Goal: Transaction & Acquisition: Purchase product/service

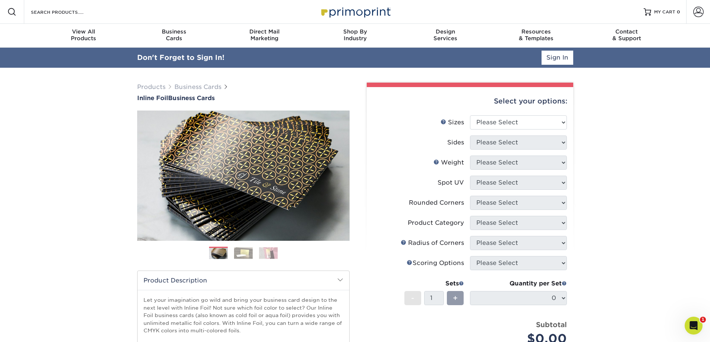
click at [705, 4] on link "Account" at bounding box center [698, 12] width 24 height 24
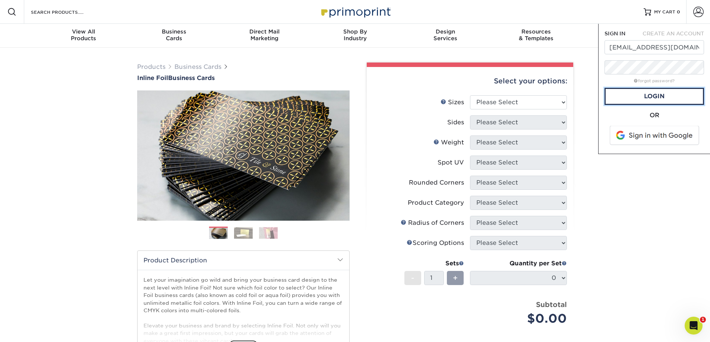
click at [658, 96] on link "Login" at bounding box center [653, 96] width 99 height 17
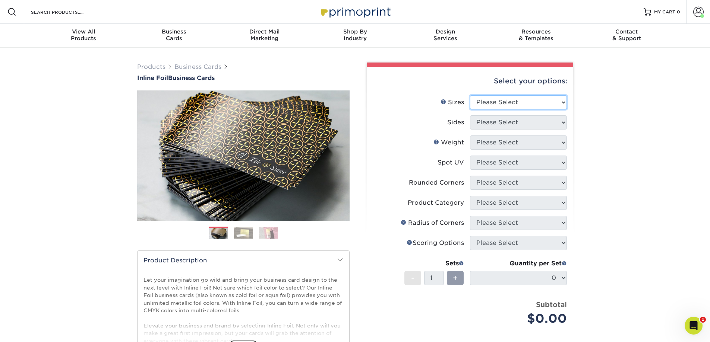
click at [533, 104] on select "Please Select 1.5" x 3.5" - Mini 1.75" x 3.5" - Mini 2" x 2" - Square 2" x 3" -…" at bounding box center [518, 102] width 97 height 14
select select "2.00x3.50"
click at [470, 95] on select "Please Select 1.5" x 3.5" - Mini 1.75" x 3.5" - Mini 2" x 2" - Square 2" x 3" -…" at bounding box center [518, 102] width 97 height 14
click at [537, 121] on select "Please Select Print Both Sides - Foil Back Only Print Both Sides - Foil Both Si…" at bounding box center [518, 123] width 97 height 14
select select "34527644-b4fd-4ffb-9092-1318eefcd9d9"
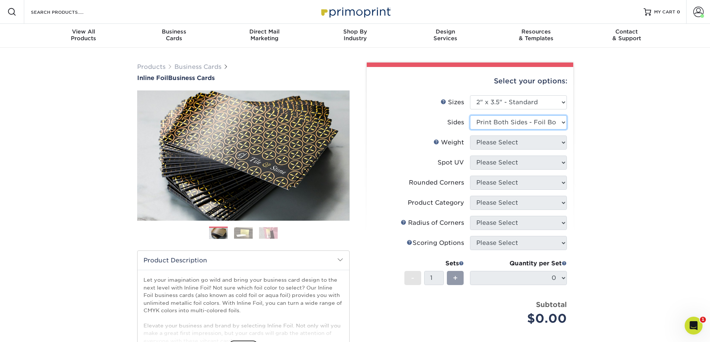
click at [470, 116] on select "Please Select Print Both Sides - Foil Back Only Print Both Sides - Foil Both Si…" at bounding box center [518, 123] width 97 height 14
click at [519, 137] on select "Please Select 16PT" at bounding box center [518, 143] width 97 height 14
select select "16PT"
click at [470, 136] on select "Please Select 16PT" at bounding box center [518, 143] width 97 height 14
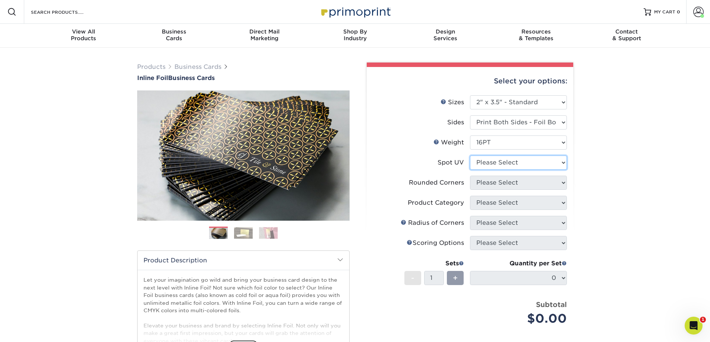
click at [511, 162] on select "Please Select No Spot UV Front and Back (Both Sides) Front Only Back Only" at bounding box center [518, 163] width 97 height 14
select select "3"
click at [470, 156] on select "Please Select No Spot UV Front and Back (Both Sides) Front Only Back Only" at bounding box center [518, 163] width 97 height 14
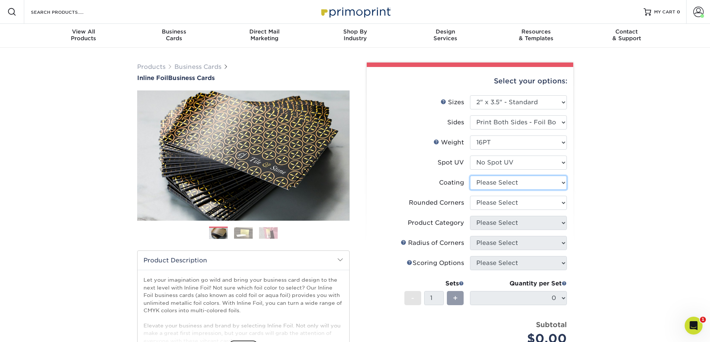
click at [557, 183] on select at bounding box center [518, 183] width 97 height 14
select select "3e7618de-abca-4bda-9f97-8b9129e913d8"
click at [470, 176] on select at bounding box center [518, 183] width 97 height 14
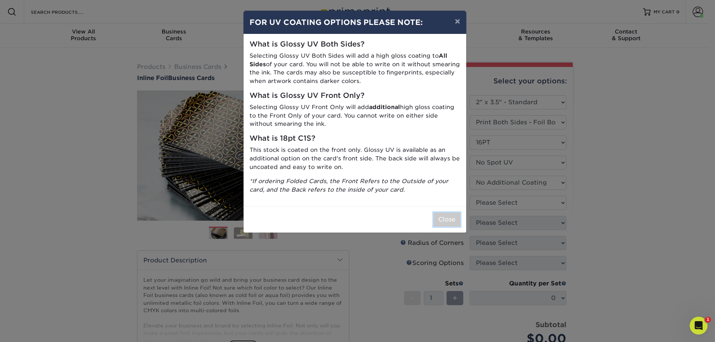
click at [452, 216] on button "Close" at bounding box center [447, 220] width 27 height 14
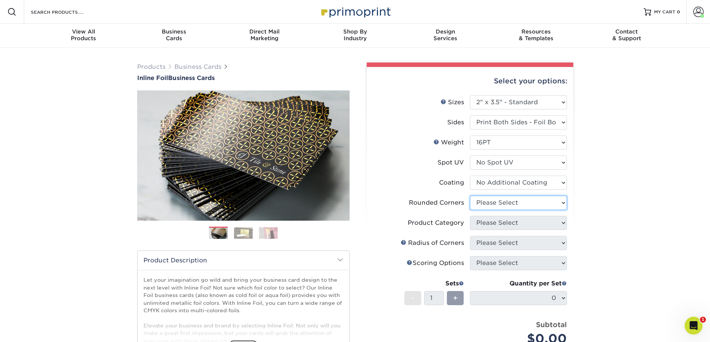
click at [517, 201] on select "Please Select Yes - Round 2 Corners Yes - Round 4 Corners No" at bounding box center [518, 203] width 97 height 14
select select "7672df9e-0e0a-464d-8e1f-920c575e4da3"
click at [470, 196] on select "Please Select Yes - Round 2 Corners Yes - Round 4 Corners No" at bounding box center [518, 203] width 97 height 14
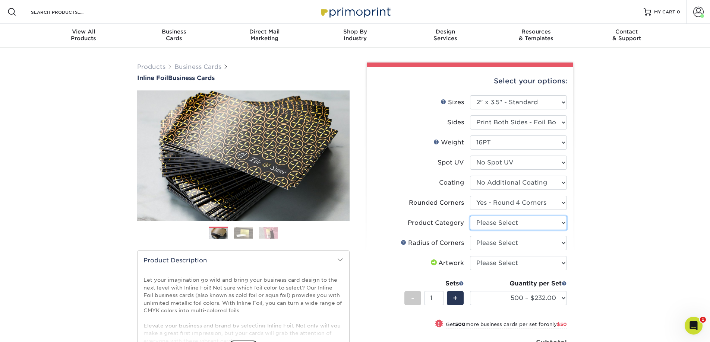
click at [513, 223] on select "Please Select Business Cards" at bounding box center [518, 223] width 97 height 14
select select "3b5148f1-0588-4f88-a218-97bcfdce65c1"
click at [470, 216] on select "Please Select Business Cards" at bounding box center [518, 223] width 97 height 14
click at [512, 242] on select "Please Select Rounded 1/8" Rounded 1/4"" at bounding box center [518, 243] width 97 height 14
select select "589680c7-ee9a-431b-9d12-d7aeb1386a97"
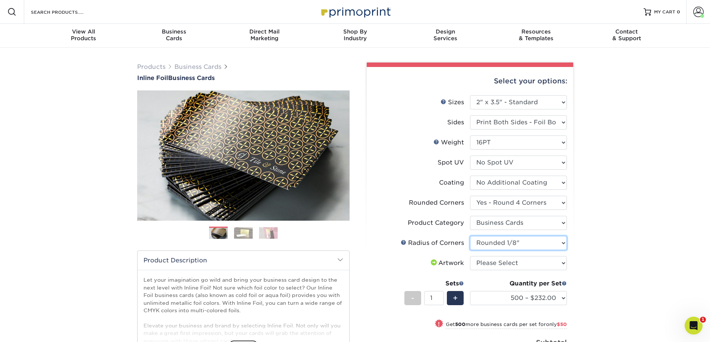
click at [470, 236] on select "Please Select Rounded 1/8" Rounded 1/4"" at bounding box center [518, 243] width 97 height 14
click at [573, 263] on div "Select your options: Sizes Help Sizes Please Select 1.5" x 3.5" - Mini -" at bounding box center [467, 259] width 224 height 393
click at [562, 262] on select "Please Select I will upload files I need a design - $100" at bounding box center [518, 263] width 97 height 14
select select "upload"
click at [470, 256] on select "Please Select I will upload files I need a design - $100" at bounding box center [518, 263] width 97 height 14
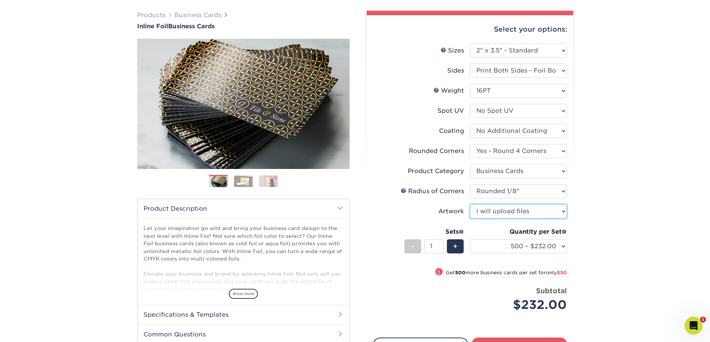
scroll to position [112, 0]
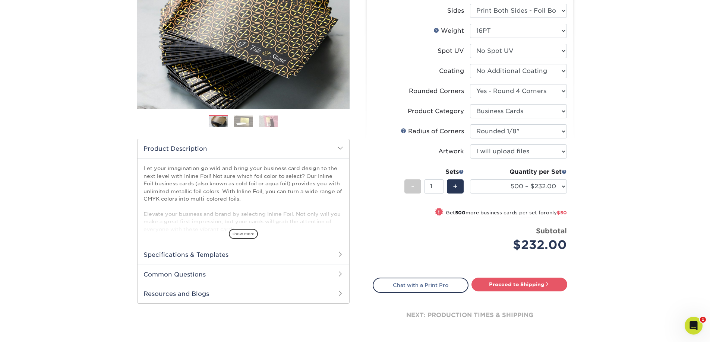
click at [521, 285] on link "Proceed to Shipping" at bounding box center [519, 284] width 96 height 13
type input "Set 1"
select select "134f4125-e03e-41a4-9019-7c652d573740"
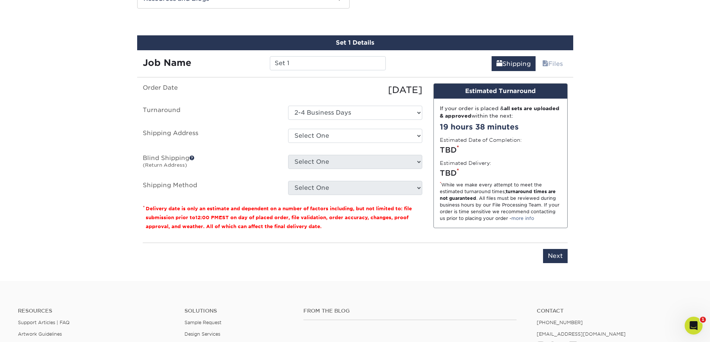
scroll to position [410, 0]
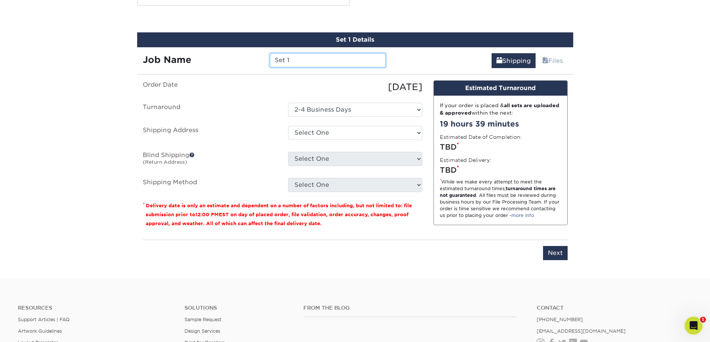
click at [315, 63] on input "Set 1" at bounding box center [328, 60] width 116 height 14
drag, startPoint x: 315, startPoint y: 63, endPoint x: 256, endPoint y: 64, distance: 58.5
click at [256, 64] on div "Job Name Set 1" at bounding box center [264, 60] width 254 height 14
type input "[PERSON_NAME]"
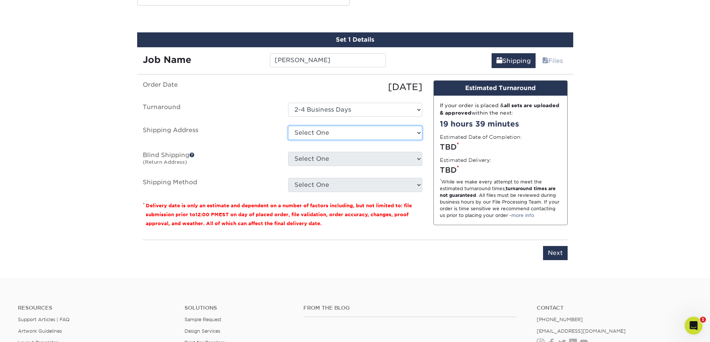
click at [324, 132] on select "Select One [STREET_ADDRESS][PERSON_NAME][PERSON_NAME] + Add New Address" at bounding box center [355, 133] width 134 height 14
select select "285115"
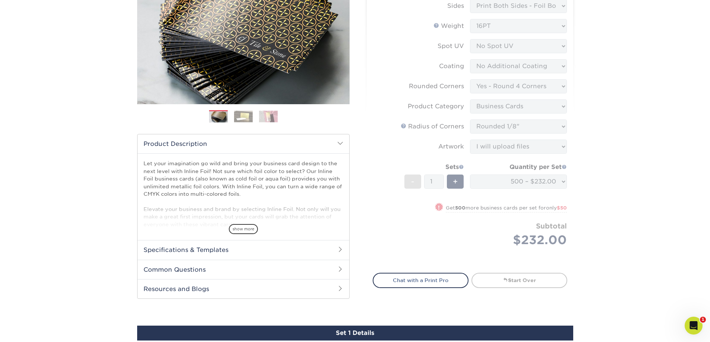
scroll to position [0, 0]
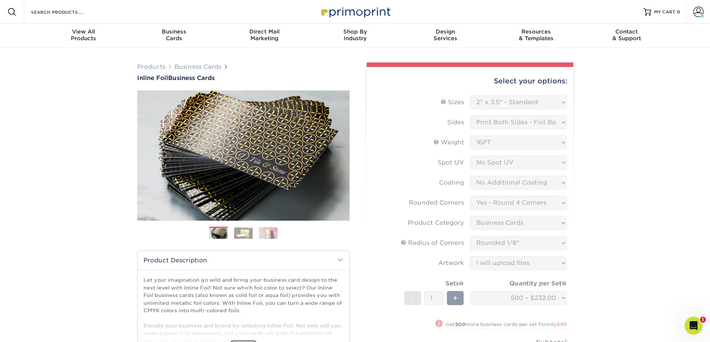
click at [702, 10] on span at bounding box center [698, 12] width 10 height 10
click at [624, 92] on link "Logout" at bounding box center [654, 91] width 94 height 9
